Goal: Task Accomplishment & Management: Manage account settings

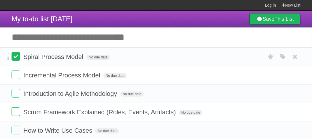
click at [13, 58] on label at bounding box center [16, 56] width 9 height 9
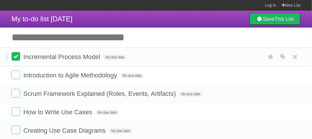
click at [20, 56] on label at bounding box center [16, 56] width 9 height 9
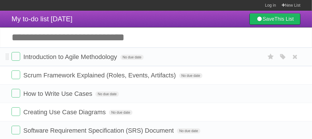
drag, startPoint x: 17, startPoint y: 58, endPoint x: 0, endPoint y: 64, distance: 17.8
click at [17, 58] on label at bounding box center [16, 56] width 9 height 9
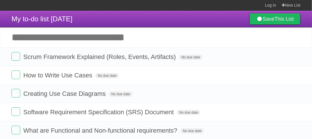
click at [114, 36] on input "Add another task" at bounding box center [156, 37] width 312 height 20
click at [162, 37] on input "Add another task" at bounding box center [156, 37] width 312 height 20
click at [161, 20] on header "My to-do list [DATE] Save This List" at bounding box center [156, 19] width 312 height 17
click at [15, 56] on label at bounding box center [16, 56] width 9 height 9
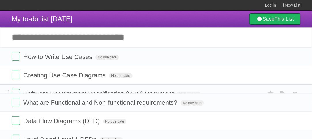
drag, startPoint x: 7, startPoint y: 112, endPoint x: 12, endPoint y: 99, distance: 13.5
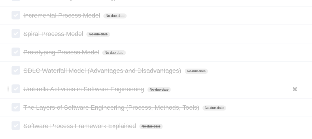
scroll to position [228, 0]
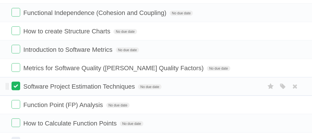
drag, startPoint x: 18, startPoint y: 83, endPoint x: 16, endPoint y: 86, distance: 4.5
click at [18, 83] on label at bounding box center [16, 86] width 9 height 9
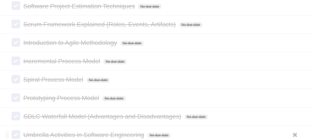
scroll to position [315, 0]
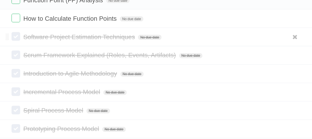
click at [15, 36] on label at bounding box center [16, 36] width 9 height 9
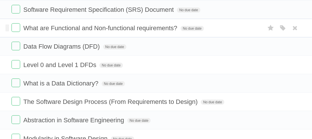
scroll to position [0, 0]
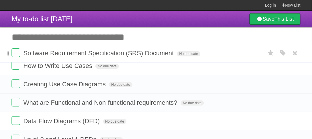
drag, startPoint x: 7, startPoint y: 95, endPoint x: 7, endPoint y: 55, distance: 40.3
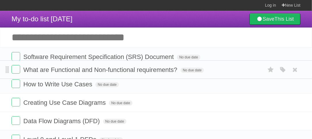
drag, startPoint x: 6, startPoint y: 110, endPoint x: 7, endPoint y: 68, distance: 42.0
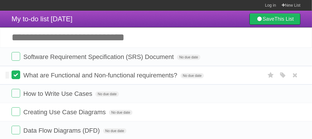
click at [17, 77] on label at bounding box center [16, 75] width 9 height 9
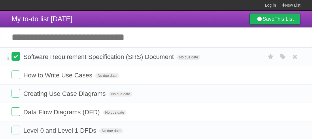
click at [16, 55] on label at bounding box center [16, 56] width 9 height 9
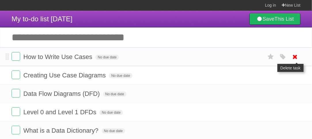
click at [295, 58] on icon at bounding box center [295, 57] width 8 height 10
click at [295, 56] on icon at bounding box center [295, 57] width 8 height 10
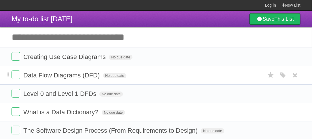
drag, startPoint x: 17, startPoint y: 52, endPoint x: 9, endPoint y: 78, distance: 26.6
click at [17, 52] on label at bounding box center [16, 56] width 9 height 9
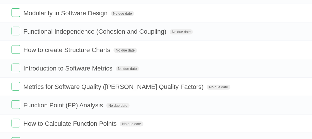
scroll to position [144, 0]
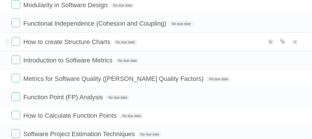
click at [191, 39] on form "How to create Structure Charts No due date White Red Blue Green Purple Orange" at bounding box center [156, 42] width 289 height 10
click at [181, 44] on form "How to create Structure Charts No due date White Red Blue Green Purple Orange" at bounding box center [156, 42] width 289 height 10
click at [183, 58] on form "Introduction to Software Metrics No due date White Red Blue Green Purple Orange" at bounding box center [156, 61] width 289 height 10
click at [178, 38] on form "How to create Structure Charts No due date White Red Blue Green Purple Orange" at bounding box center [156, 42] width 289 height 10
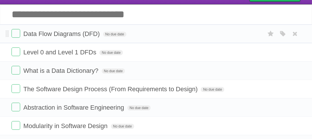
scroll to position [0, 0]
